Goal: Information Seeking & Learning: Learn about a topic

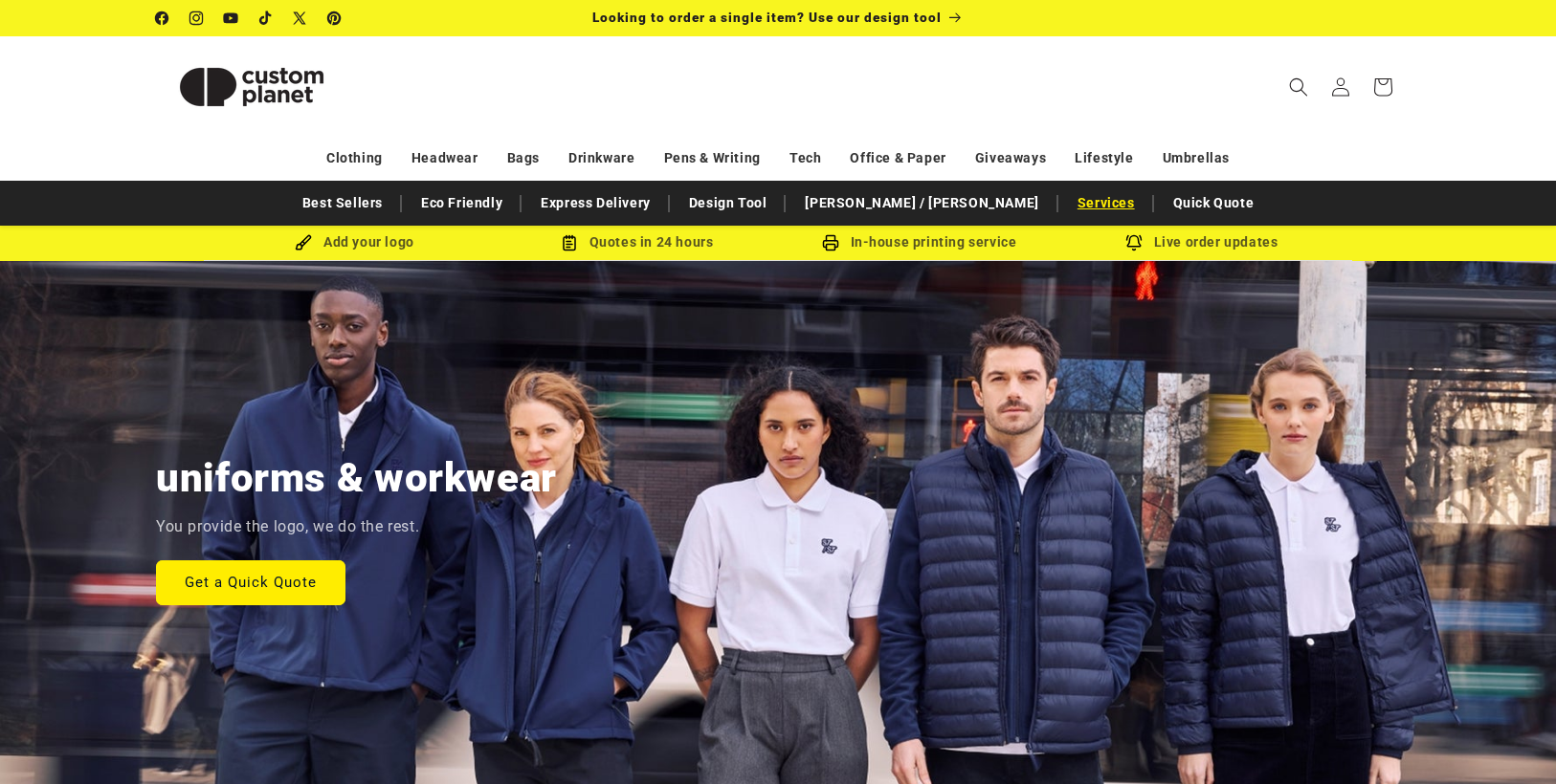
click at [1068, 209] on link "Services" at bounding box center [1107, 204] width 76 height 33
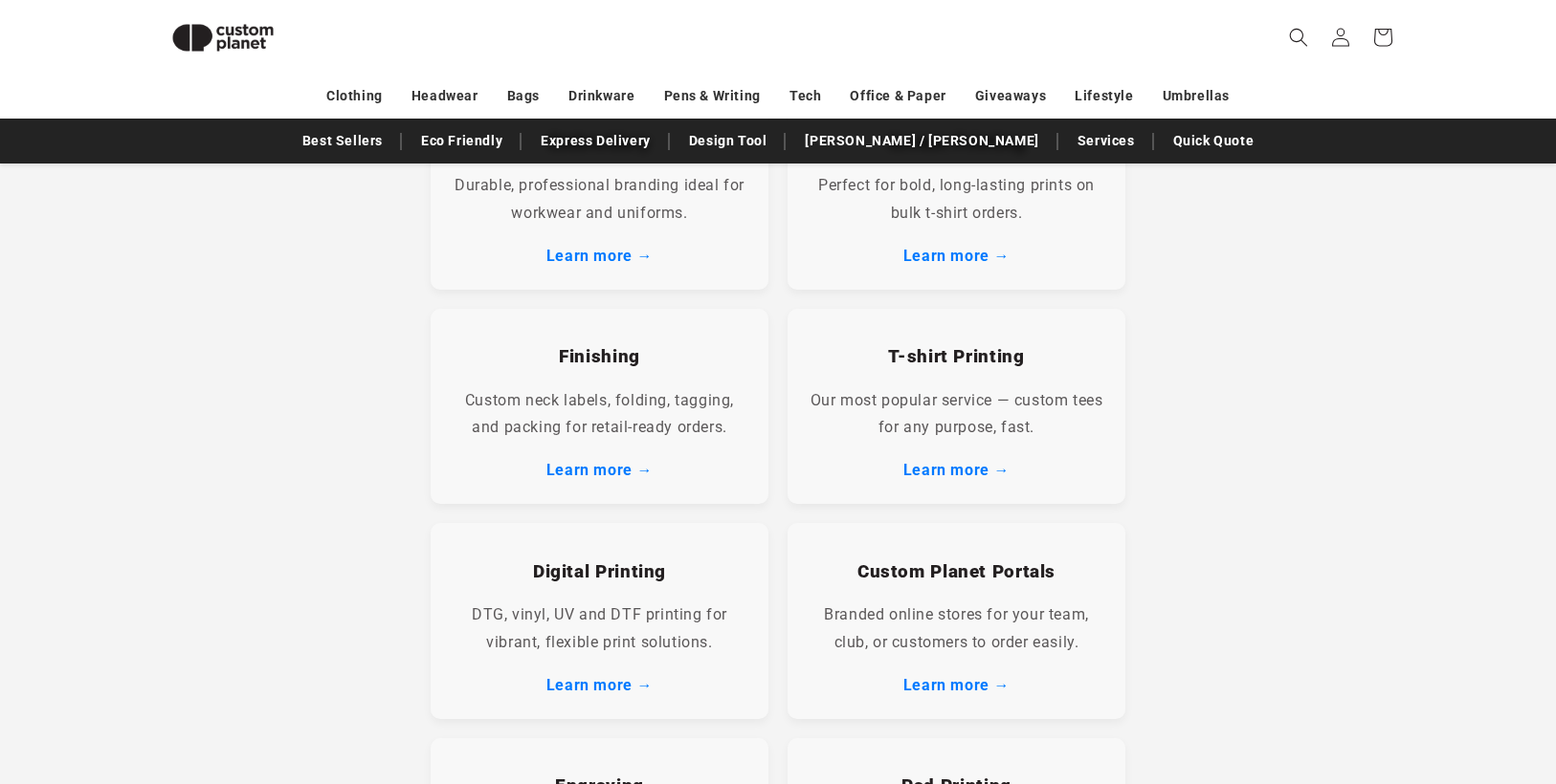
scroll to position [382, 0]
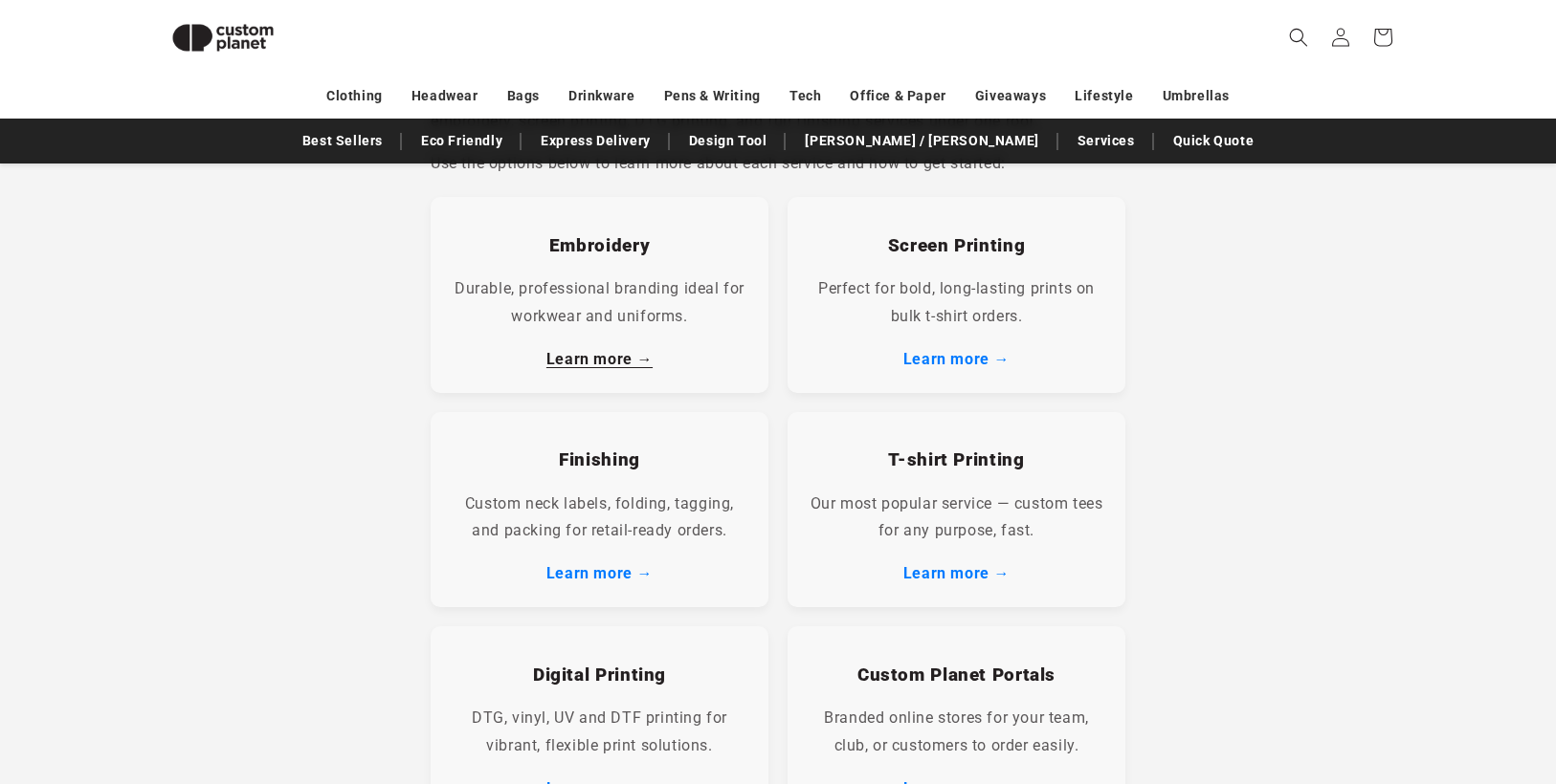
click at [590, 356] on link "Learn more →" at bounding box center [599, 359] width 106 height 19
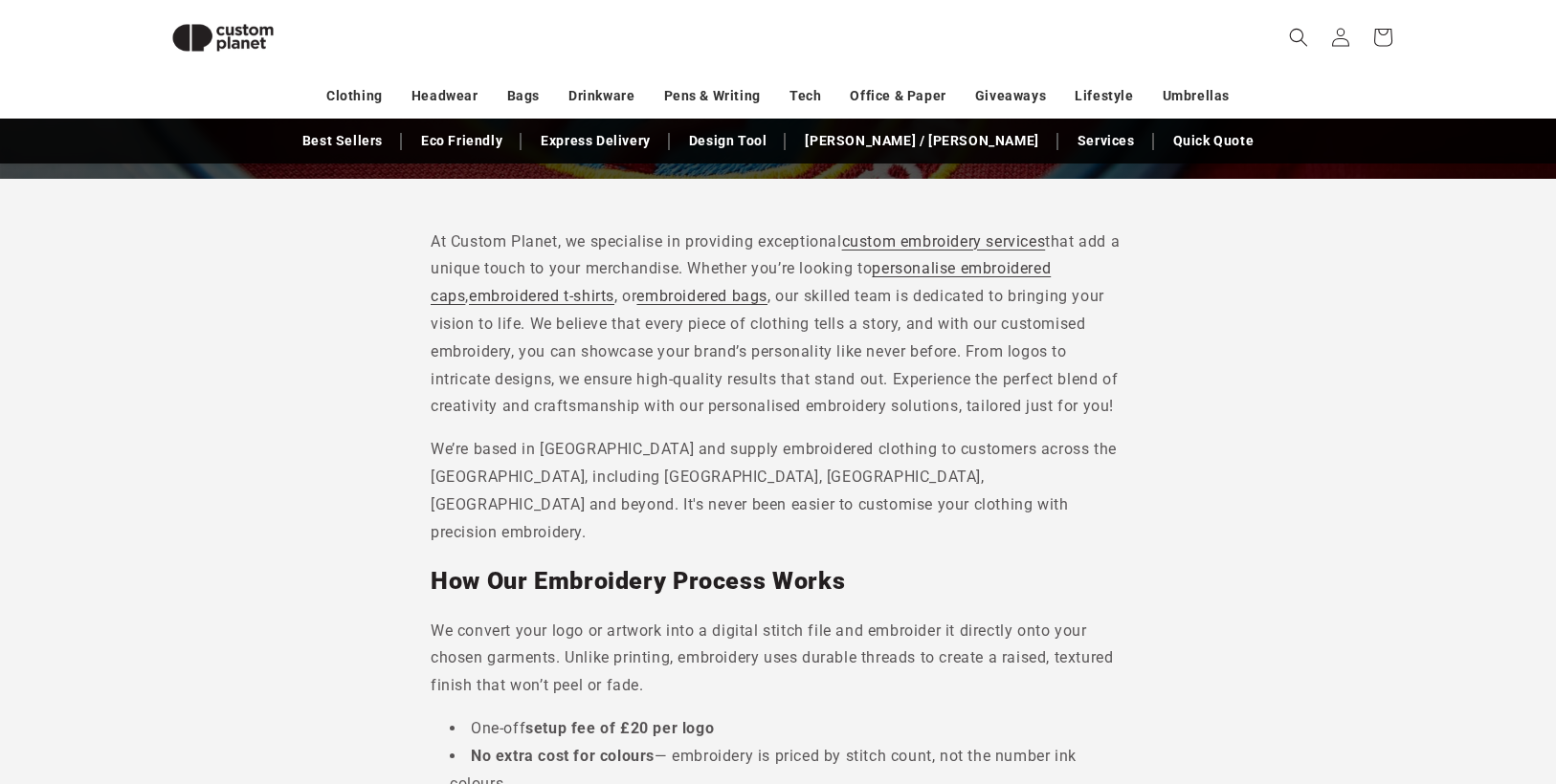
scroll to position [452, 0]
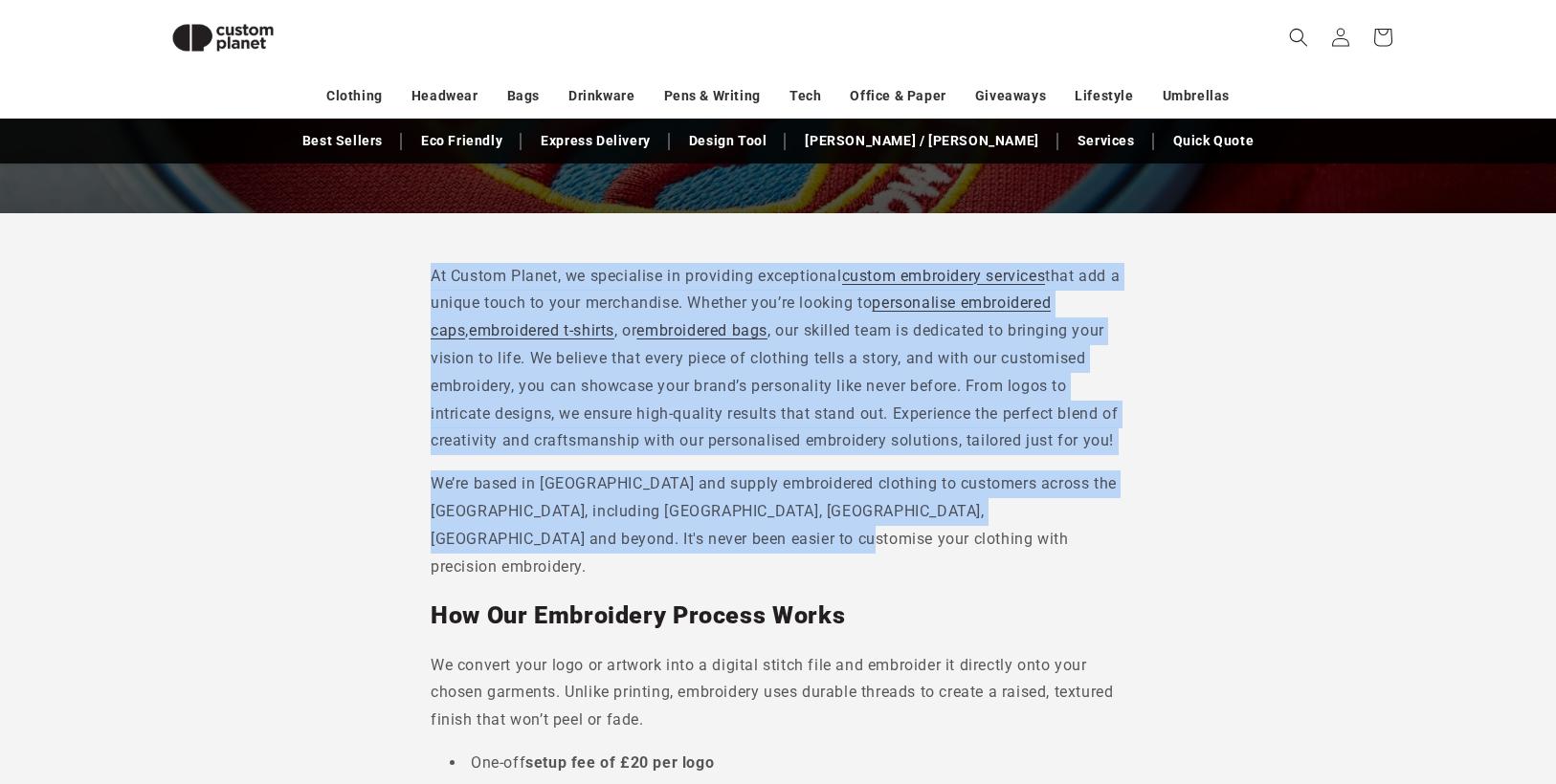
drag, startPoint x: 807, startPoint y: 569, endPoint x: 407, endPoint y: 256, distance: 507.9
click at [673, 456] on p "At Custom Planet, we specialise in providing exceptional custom embroidery serv…" at bounding box center [778, 359] width 694 height 193
drag, startPoint x: 784, startPoint y: 571, endPoint x: 410, endPoint y: 268, distance: 481.3
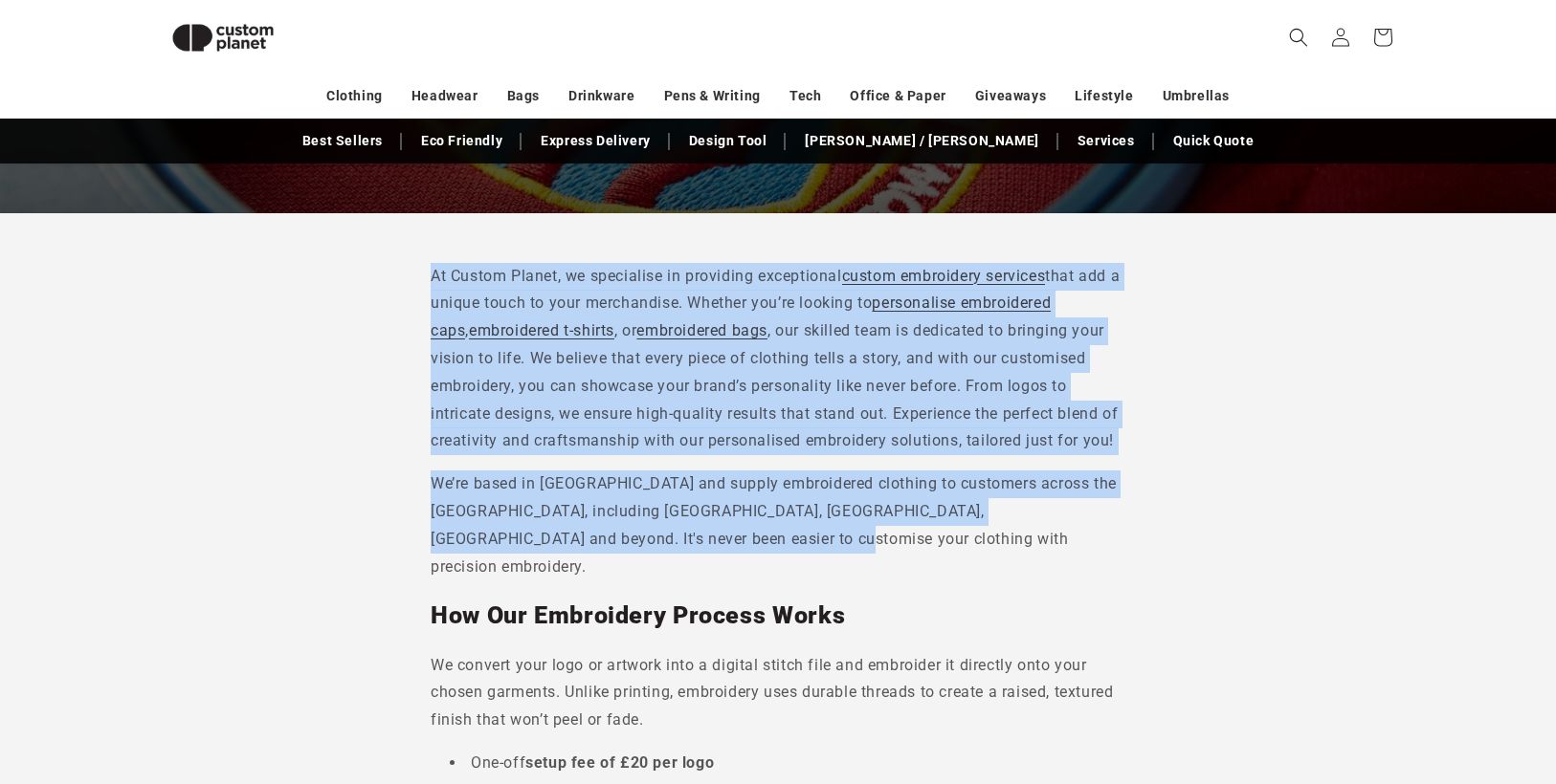
click at [776, 559] on p "We’re based in Newcastle and supply embroidered clothing to customers across th…" at bounding box center [778, 526] width 694 height 110
drag, startPoint x: 788, startPoint y: 572, endPoint x: 433, endPoint y: 270, distance: 466.1
click at [835, 576] on p "We’re based in Newcastle and supply embroidered clothing to customers across th…" at bounding box center [778, 526] width 694 height 110
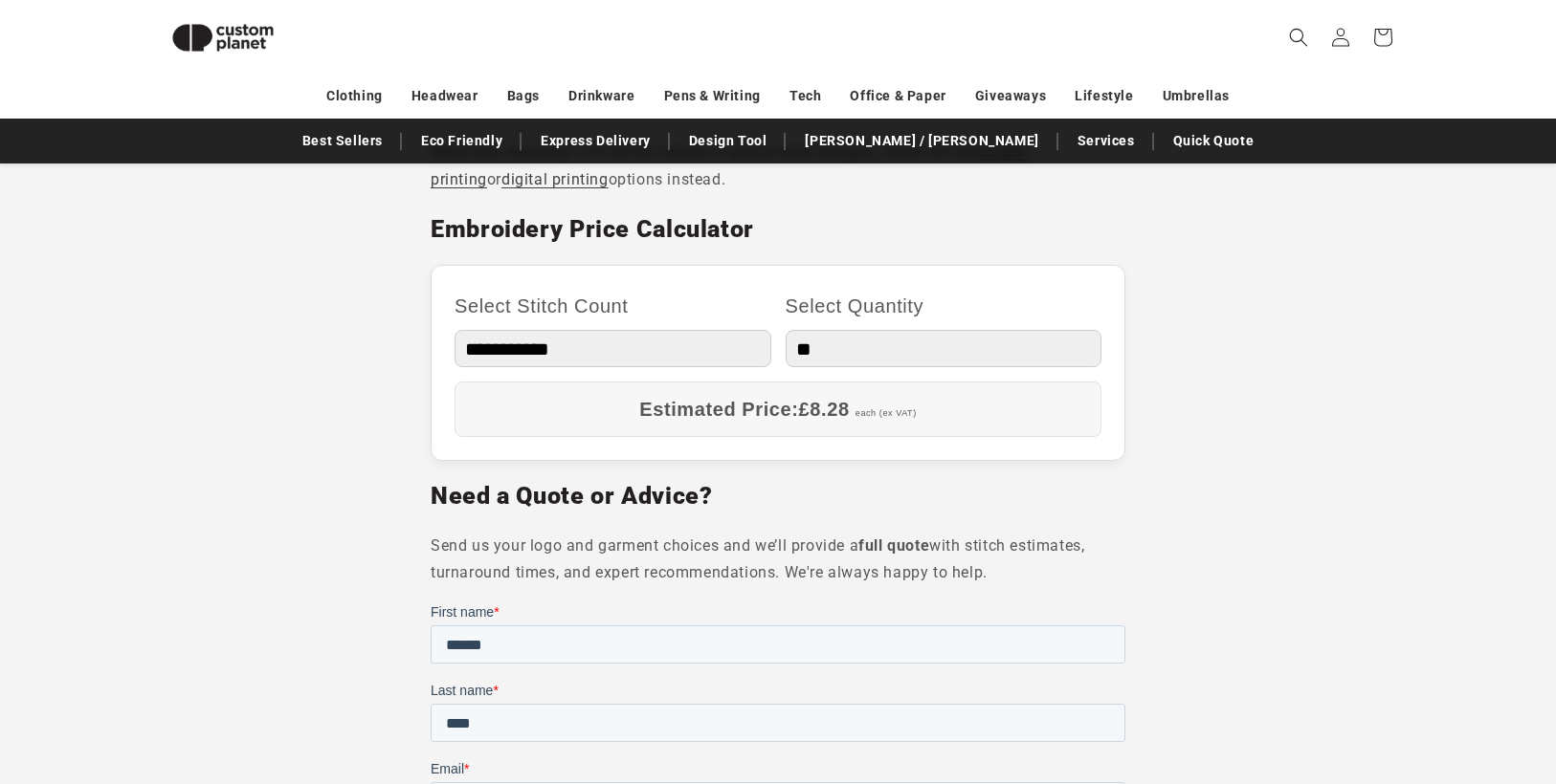
scroll to position [1218, 0]
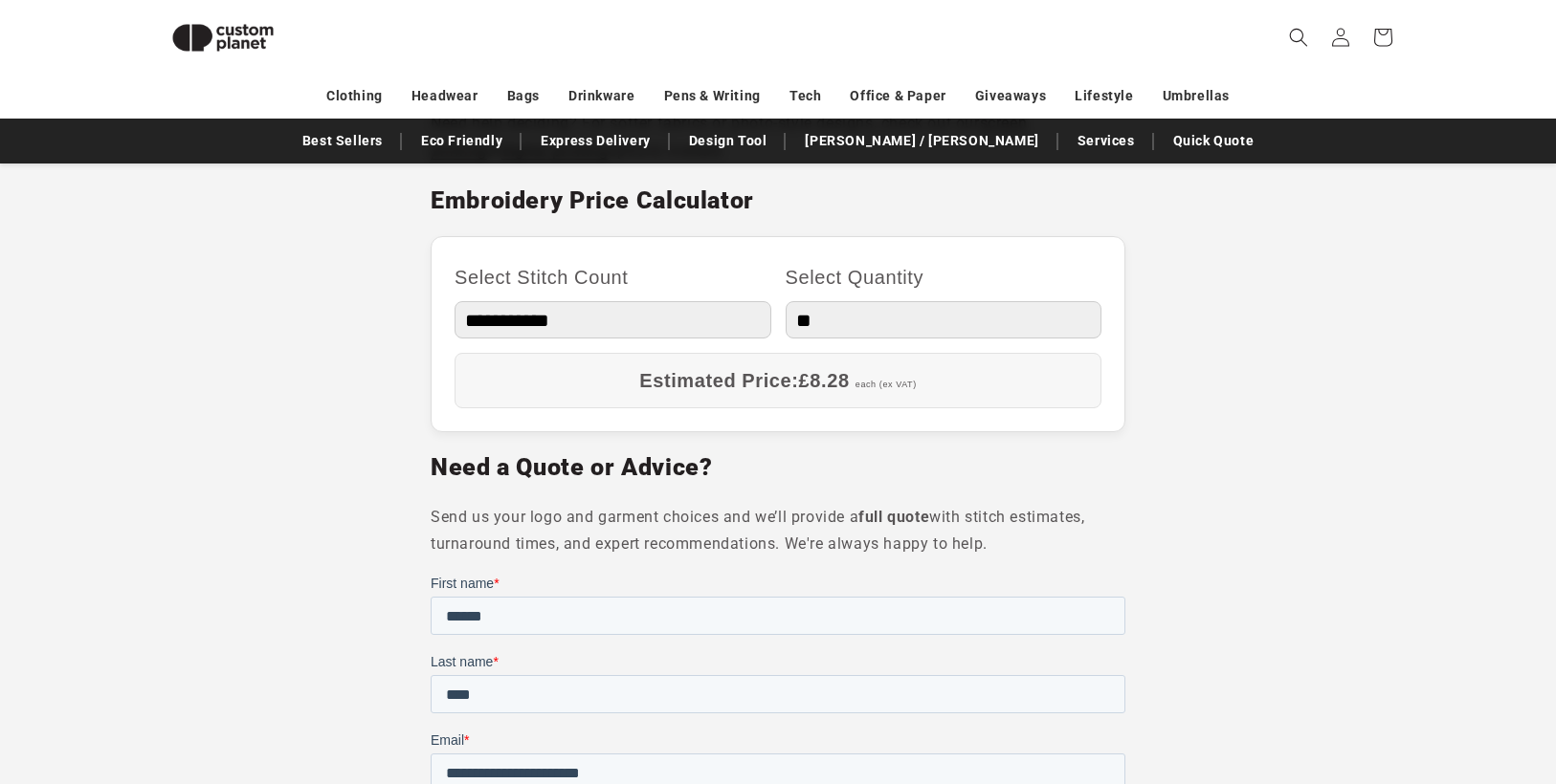
click at [816, 314] on select "** ** *** *** *** **** **** ****" at bounding box center [943, 320] width 316 height 37
click at [1276, 297] on section "At Custom Planet, we specialise in providing exceptional custom embroidery serv…" at bounding box center [778, 364] width 1556 height 1832
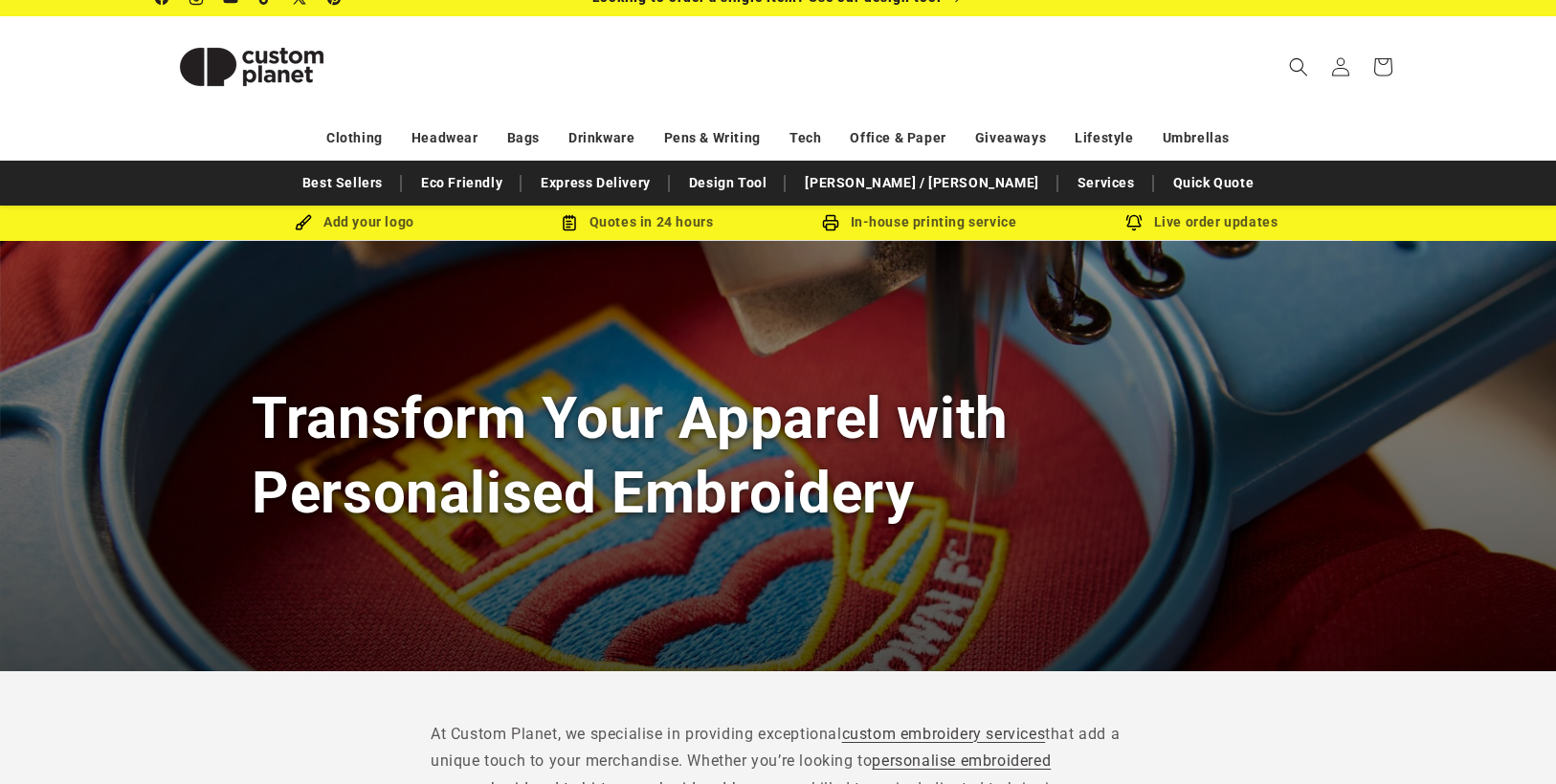
scroll to position [0, 0]
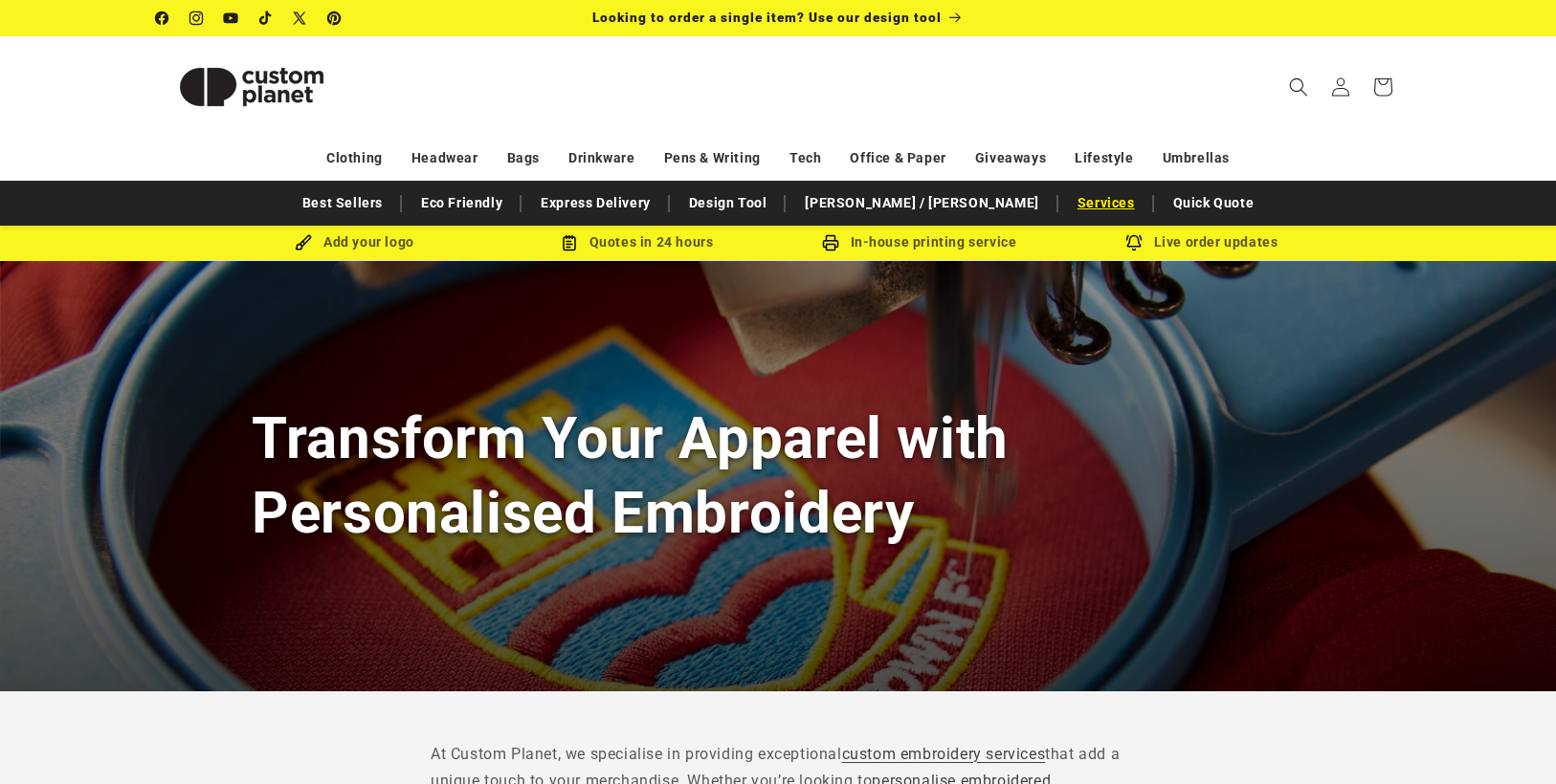
click at [1068, 203] on link "Services" at bounding box center [1107, 204] width 76 height 33
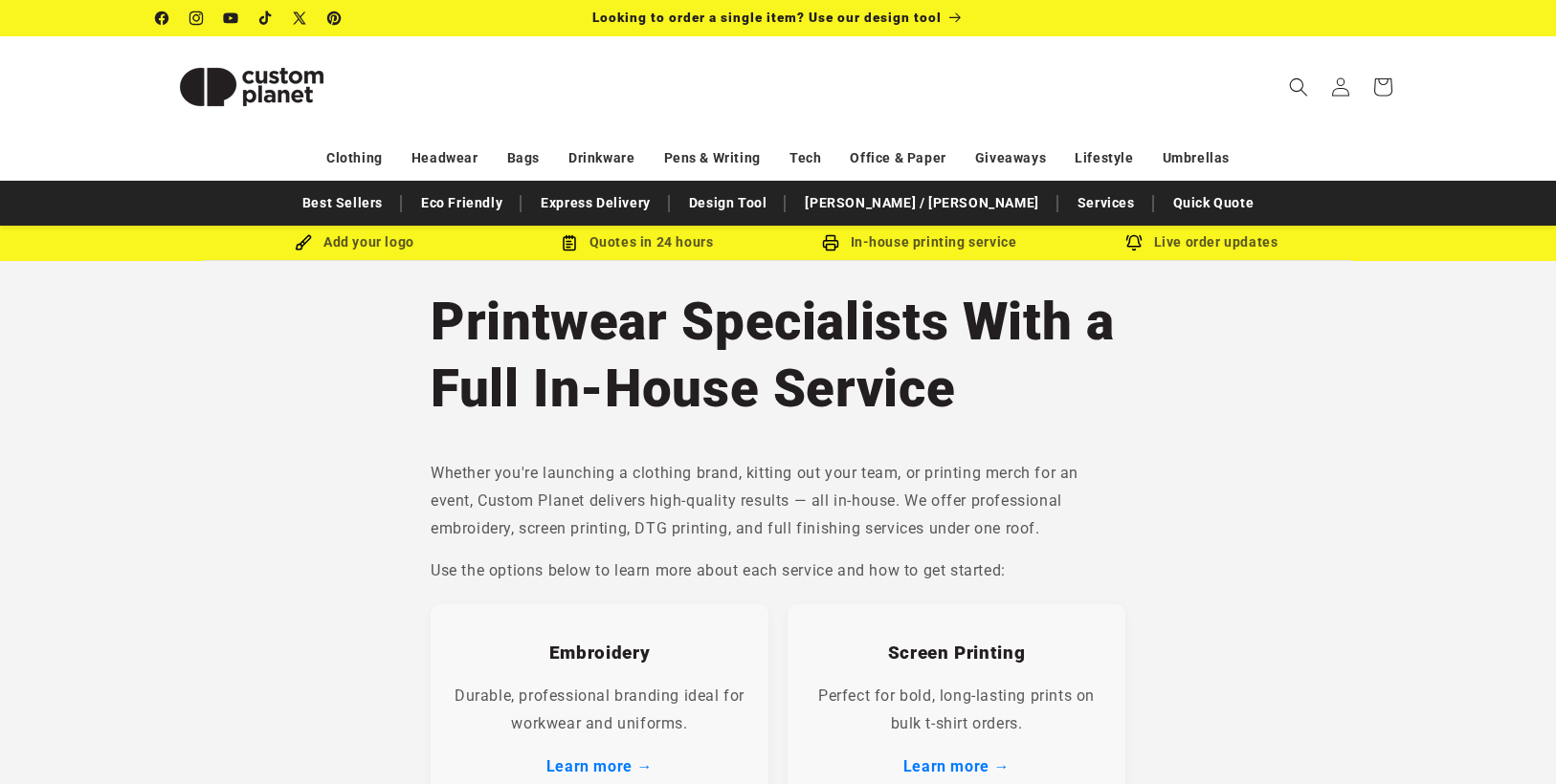
drag, startPoint x: 959, startPoint y: 396, endPoint x: 440, endPoint y: 323, distance: 524.1
click at [440, 323] on h1 "Printwear Specialists With a Full In-House Service" at bounding box center [778, 354] width 694 height 134
click at [1002, 399] on h1 "Printwear Specialists With a Full In-House Service" at bounding box center [778, 354] width 694 height 134
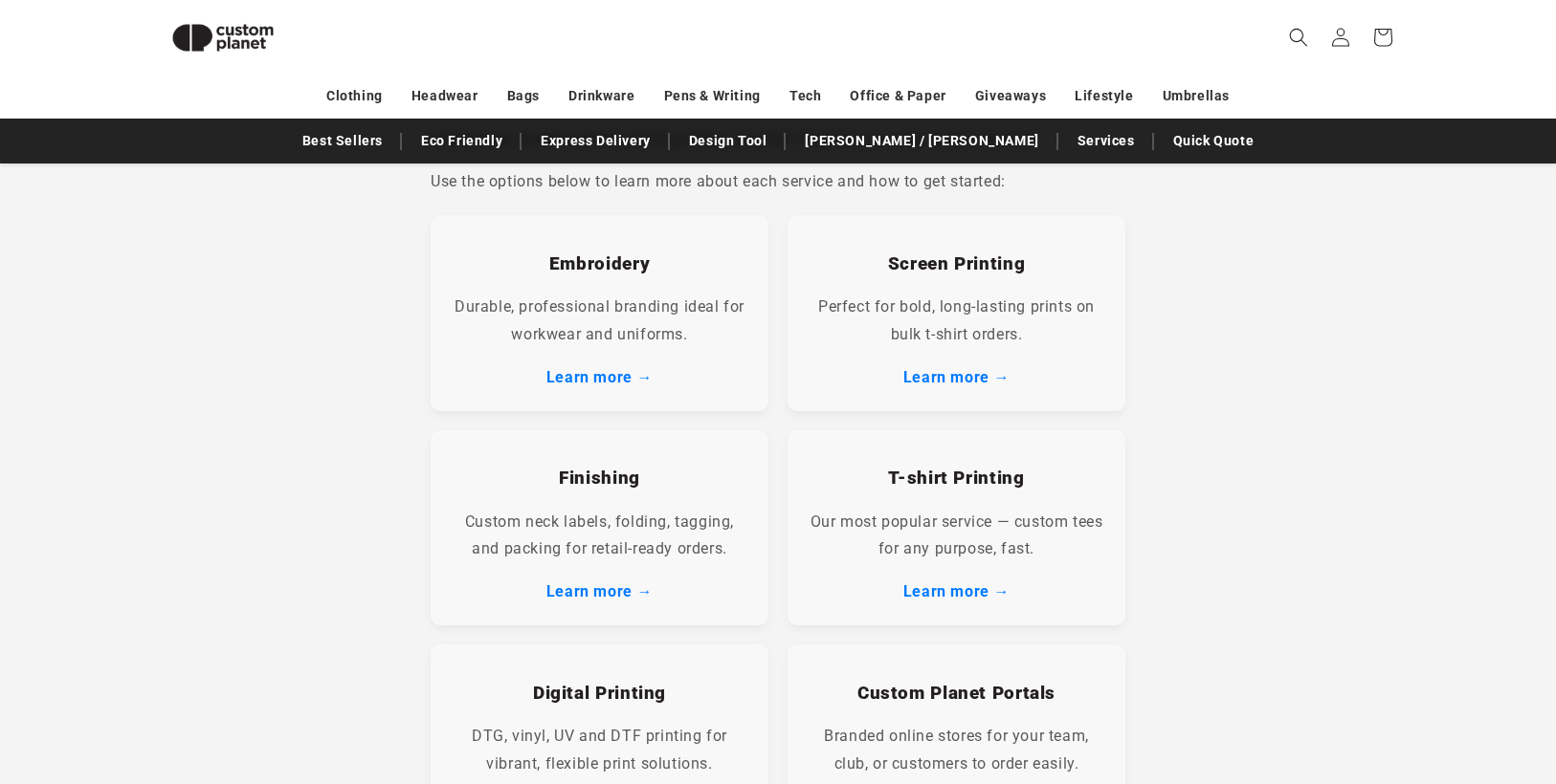
scroll to position [356, 0]
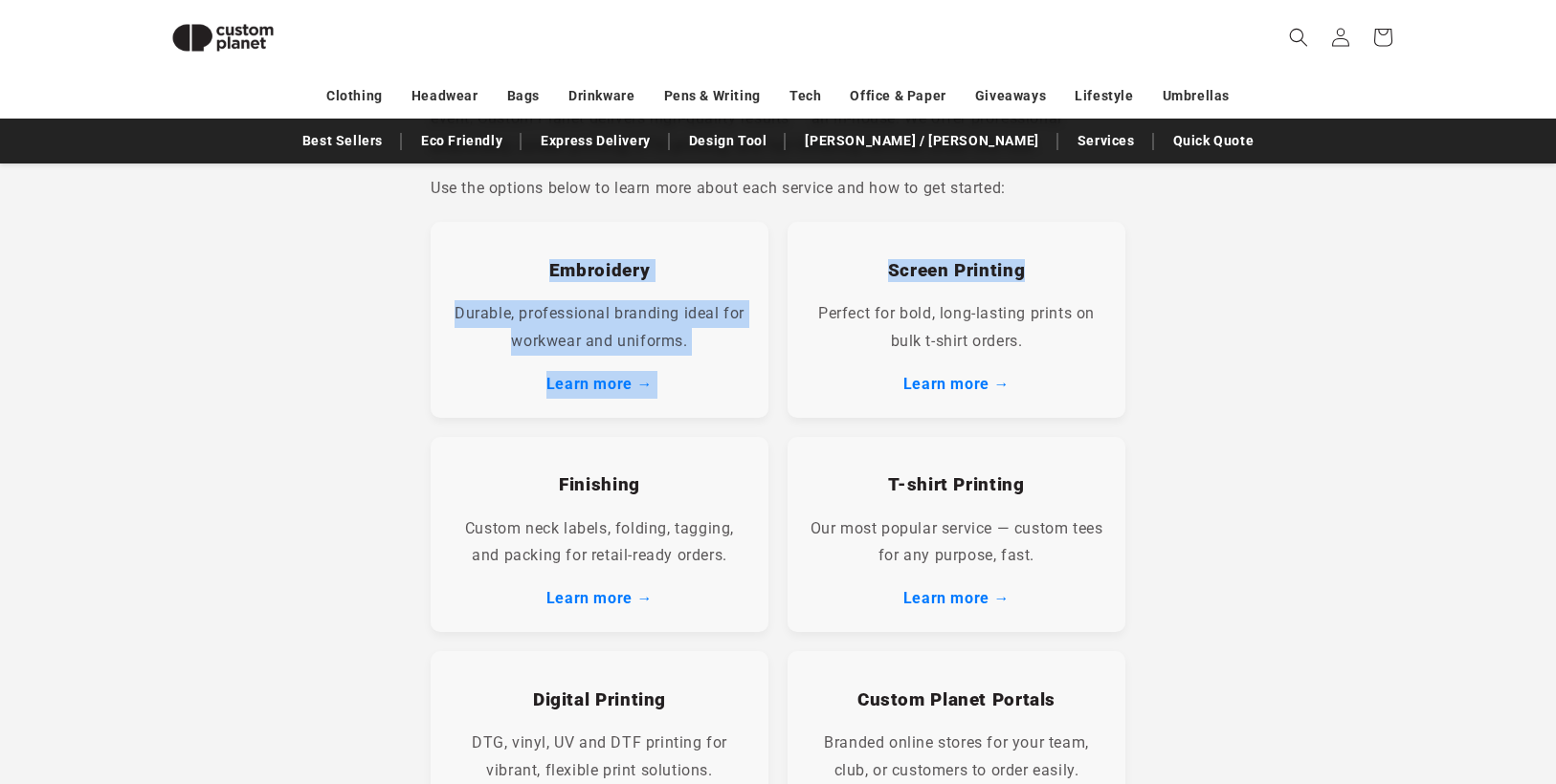
drag, startPoint x: 551, startPoint y: 272, endPoint x: 1022, endPoint y: 272, distance: 471.0
click at [1022, 272] on div "Embroidery Durable, professional branding ideal for workwear and uniforms. Lear…" at bounding box center [778, 656] width 694 height 867
click at [1027, 275] on h3 "Screen Printing" at bounding box center [957, 270] width 300 height 23
drag, startPoint x: 1030, startPoint y: 271, endPoint x: 544, endPoint y: 262, distance: 486.1
click at [544, 262] on div "Embroidery Durable, professional branding ideal for workwear and uniforms. Lear…" at bounding box center [778, 656] width 694 height 867
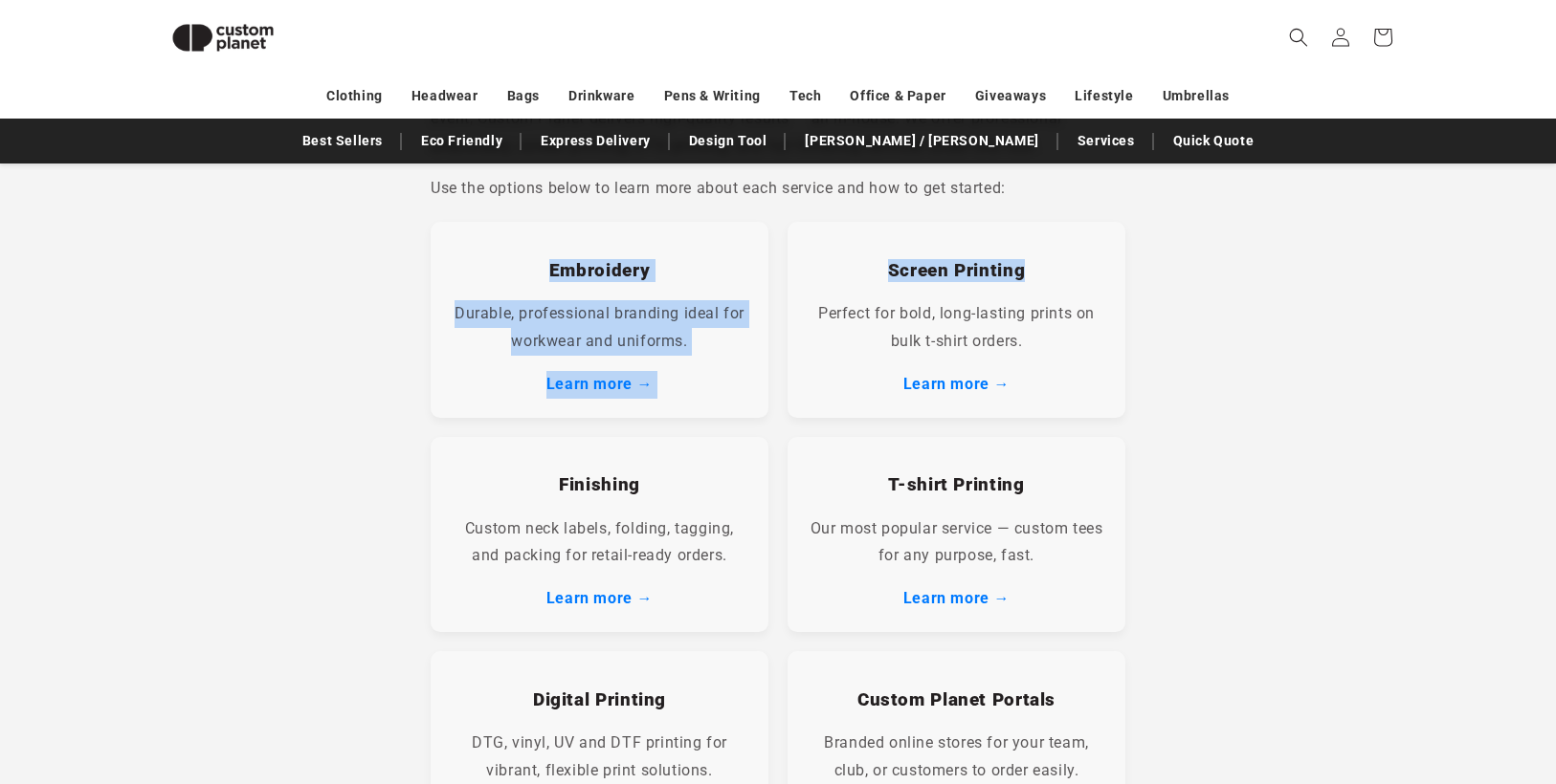
click at [544, 262] on h3 "Embroidery" at bounding box center [599, 270] width 300 height 23
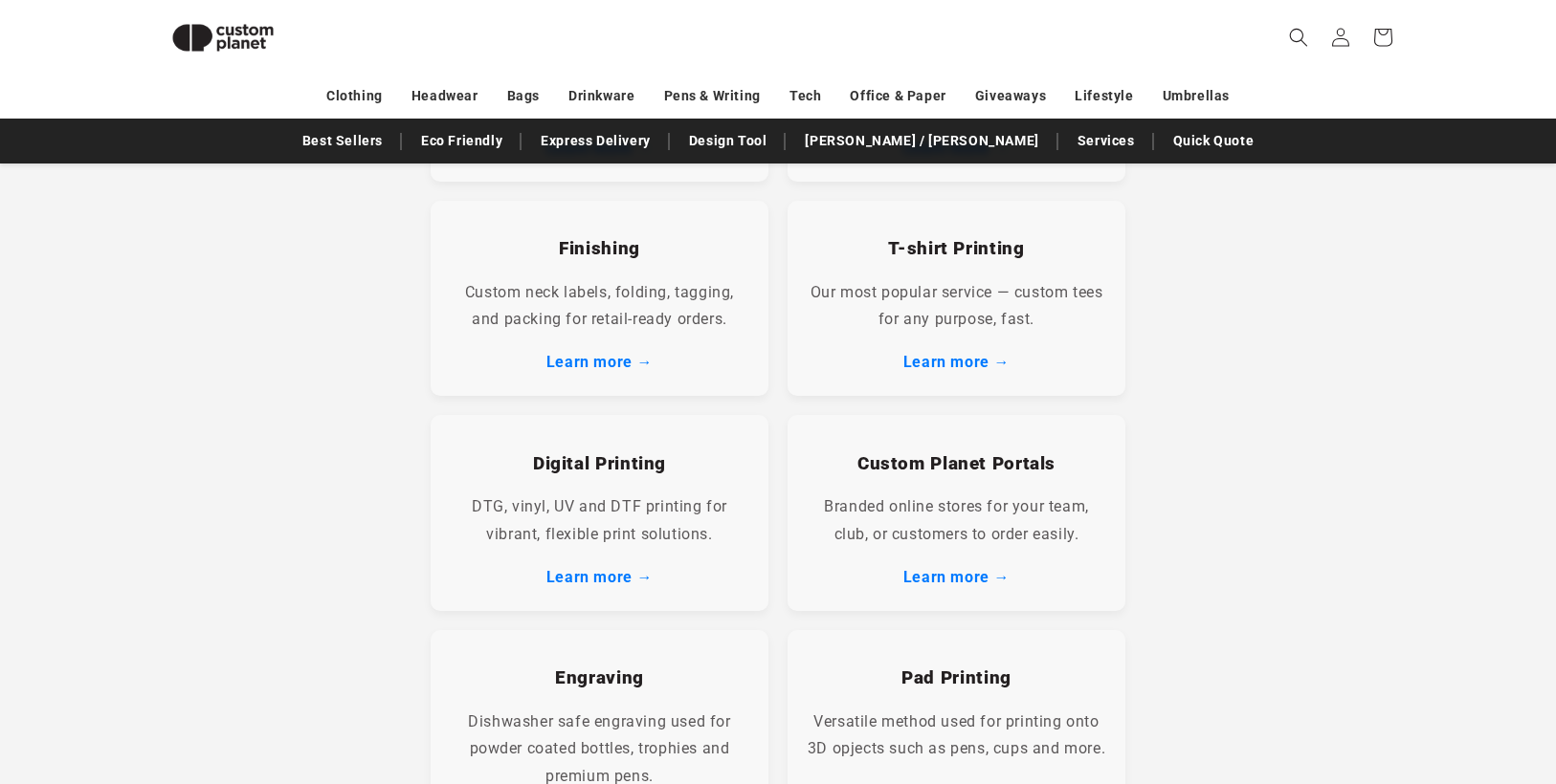
scroll to position [835, 0]
